Goal: Navigation & Orientation: Find specific page/section

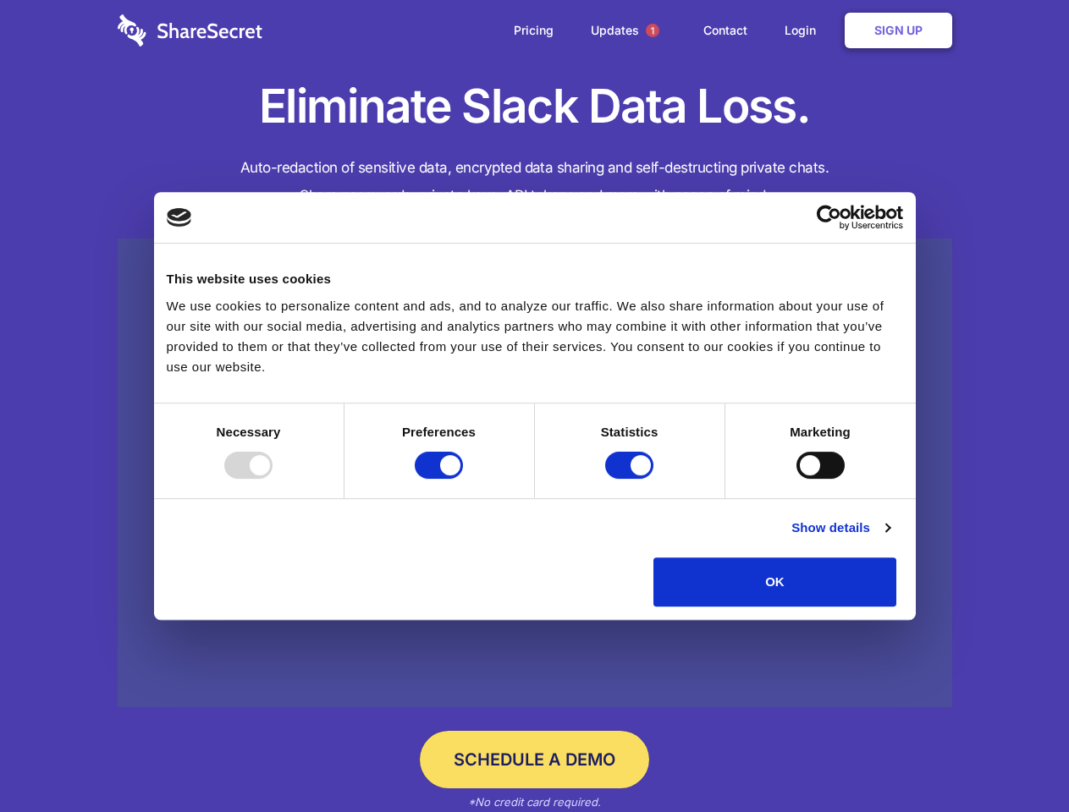
click at [272, 479] on div at bounding box center [248, 465] width 48 height 27
click at [463, 479] on input "Preferences" at bounding box center [439, 465] width 48 height 27
checkbox input "false"
click at [631, 479] on input "Statistics" at bounding box center [629, 465] width 48 height 27
checkbox input "false"
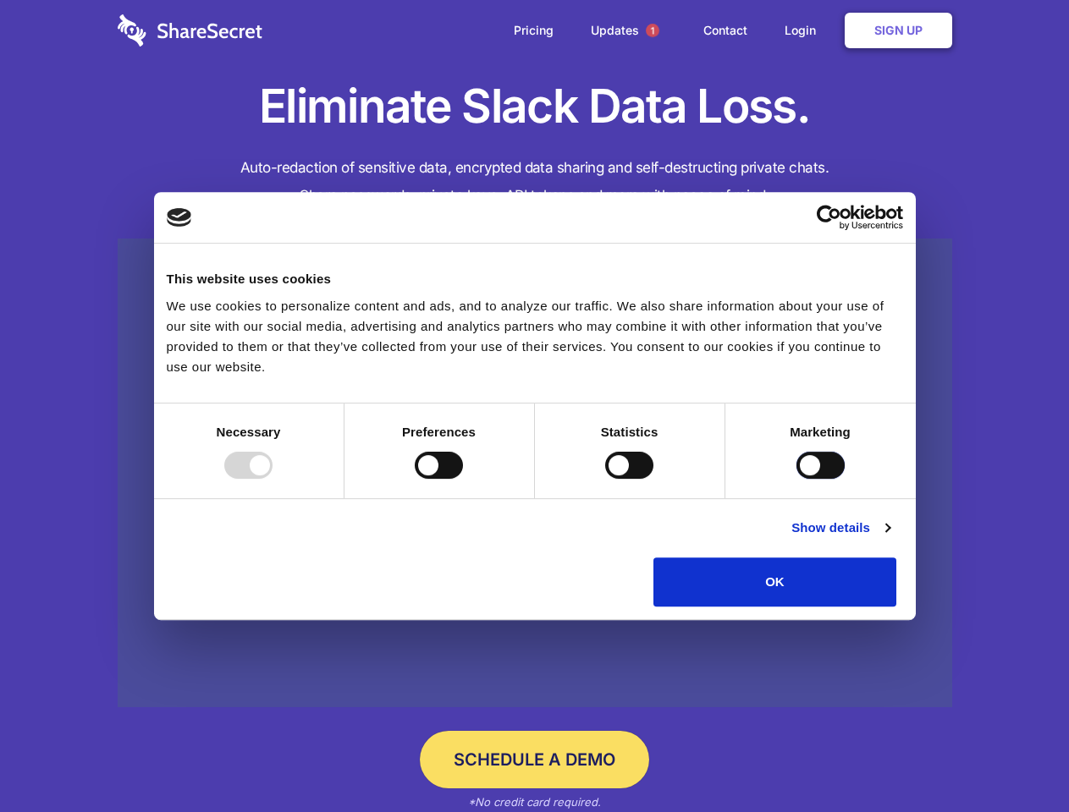
click at [796, 479] on input "Marketing" at bounding box center [820, 465] width 48 height 27
checkbox input "true"
click at [889, 538] on link "Show details" at bounding box center [840, 528] width 98 height 20
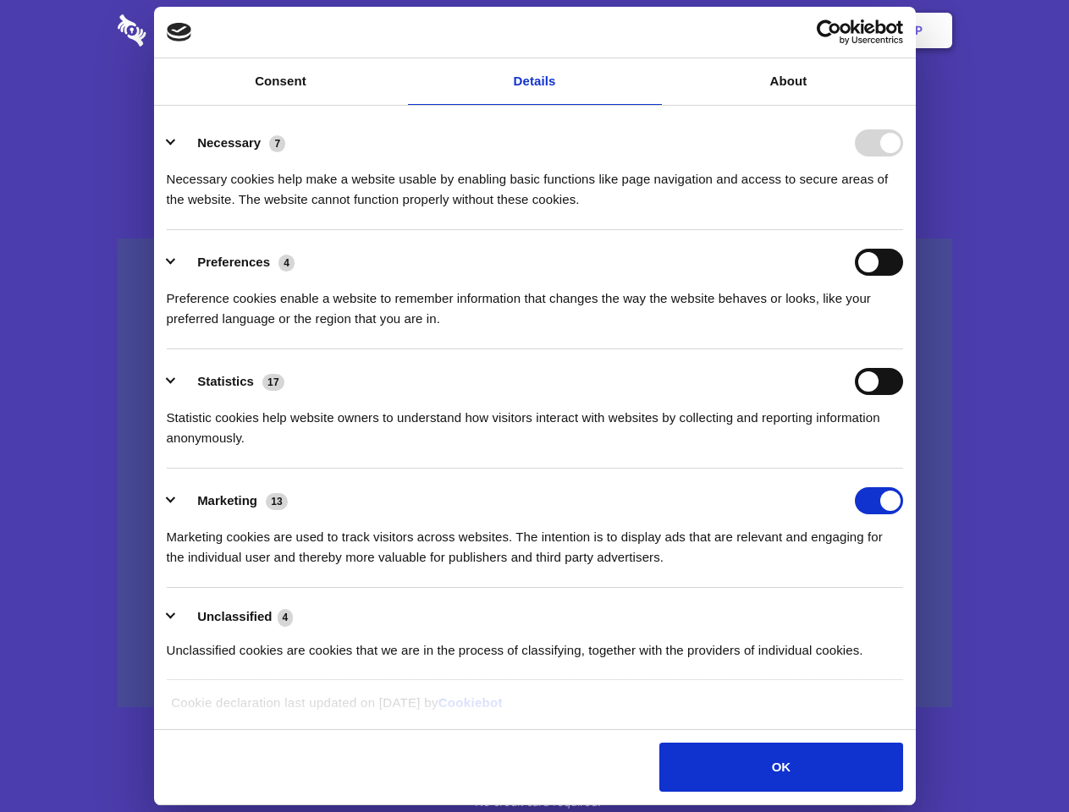
click at [903, 210] on div "Necessary cookies help make a website usable by enabling basic functions like p…" at bounding box center [535, 183] width 736 height 53
click at [651, 30] on span "1" at bounding box center [653, 31] width 14 height 14
